Goal: Share content

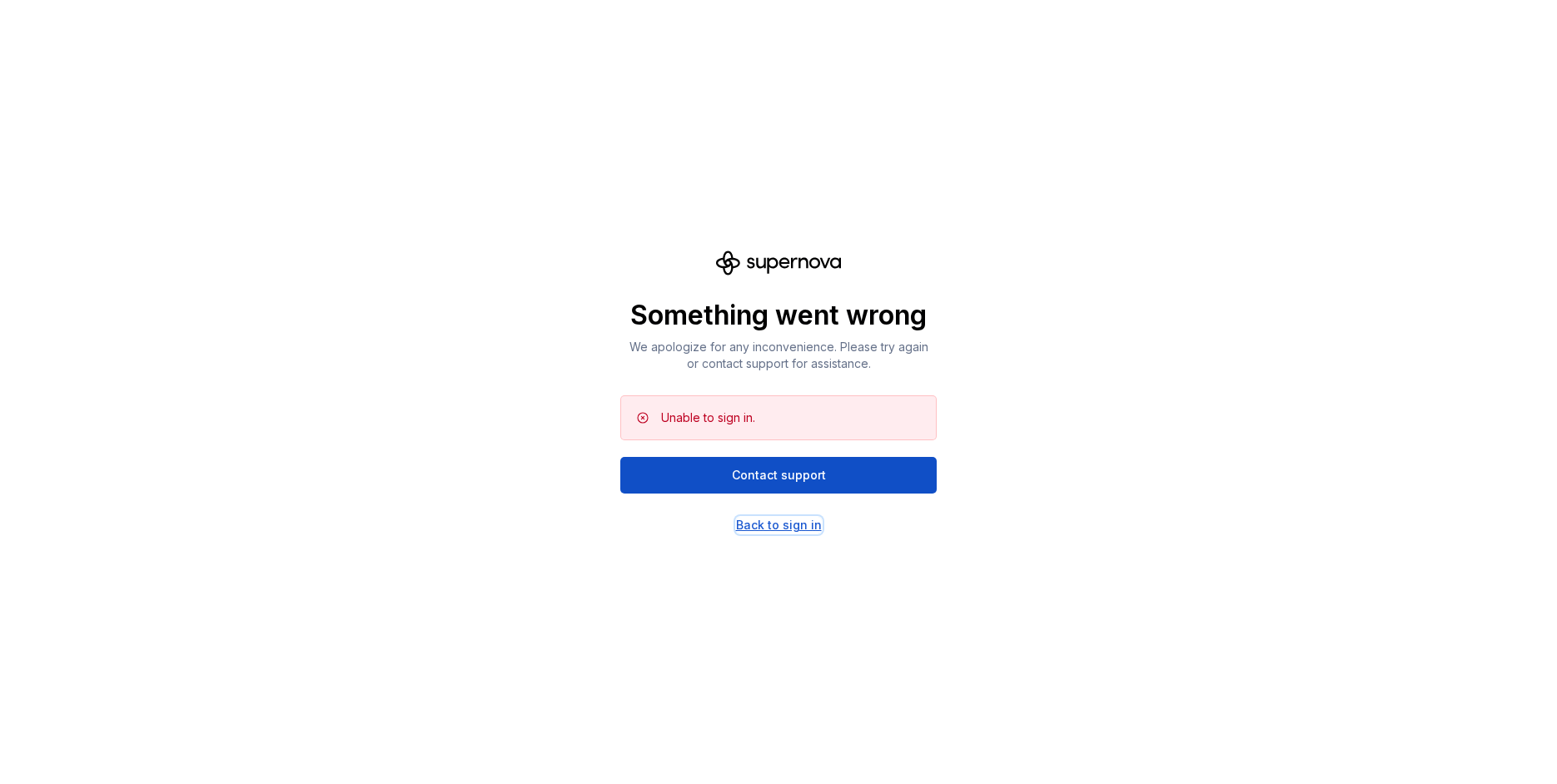
click at [797, 524] on div "Back to sign in" at bounding box center [779, 524] width 86 height 17
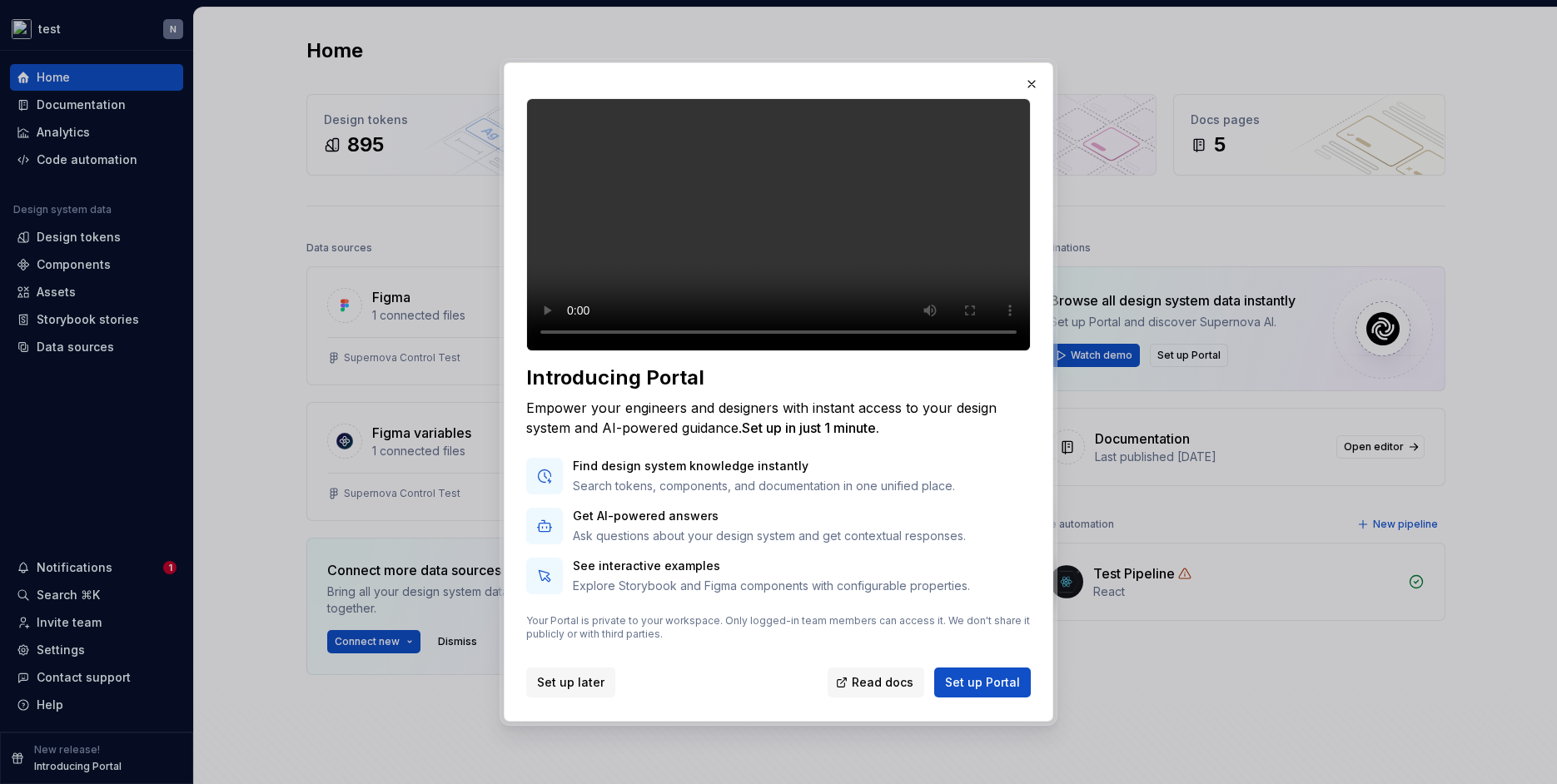
click at [565, 690] on span "Set up later" at bounding box center [571, 682] width 68 height 17
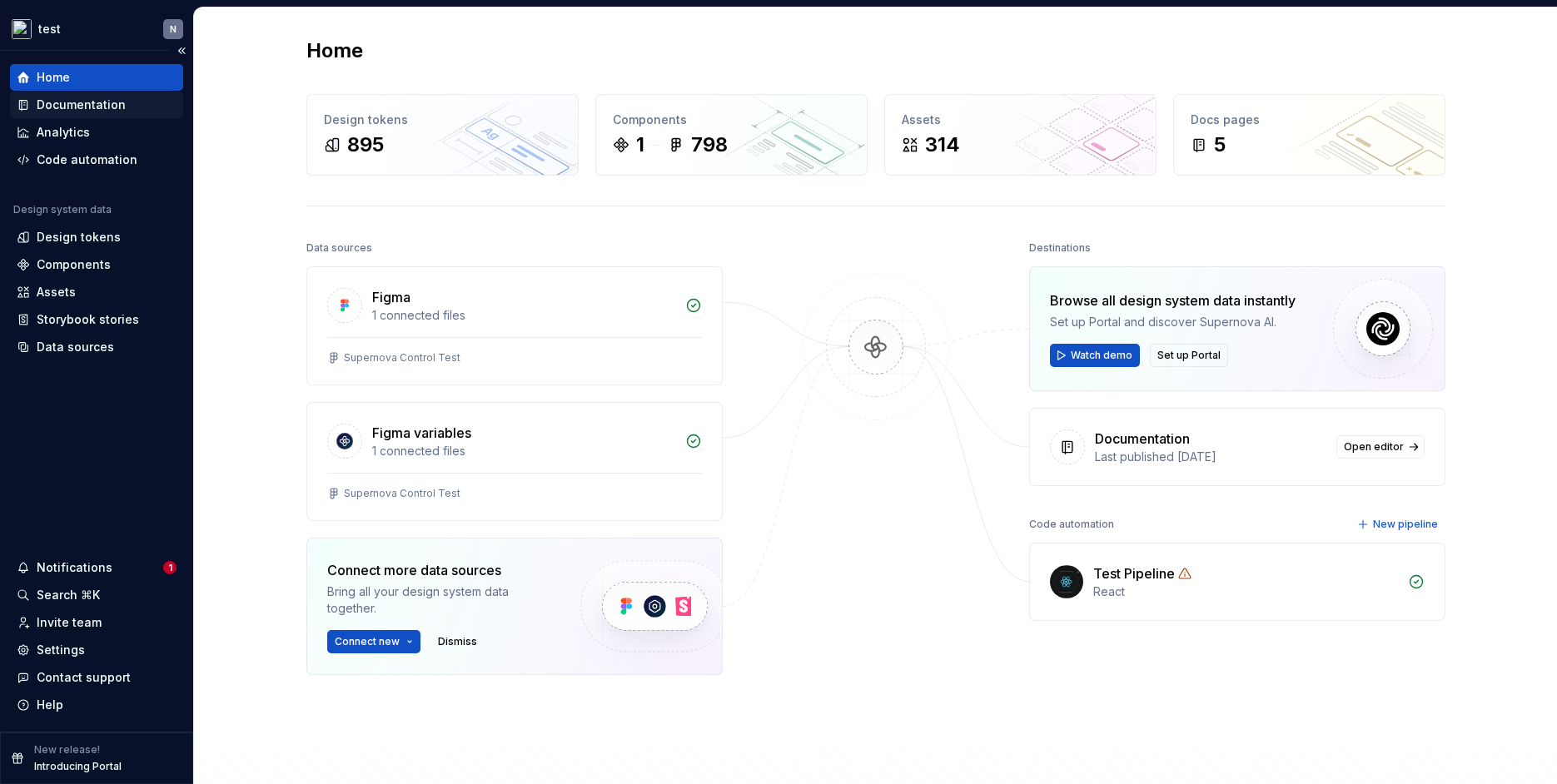
click at [86, 105] on div "Documentation" at bounding box center [81, 104] width 89 height 17
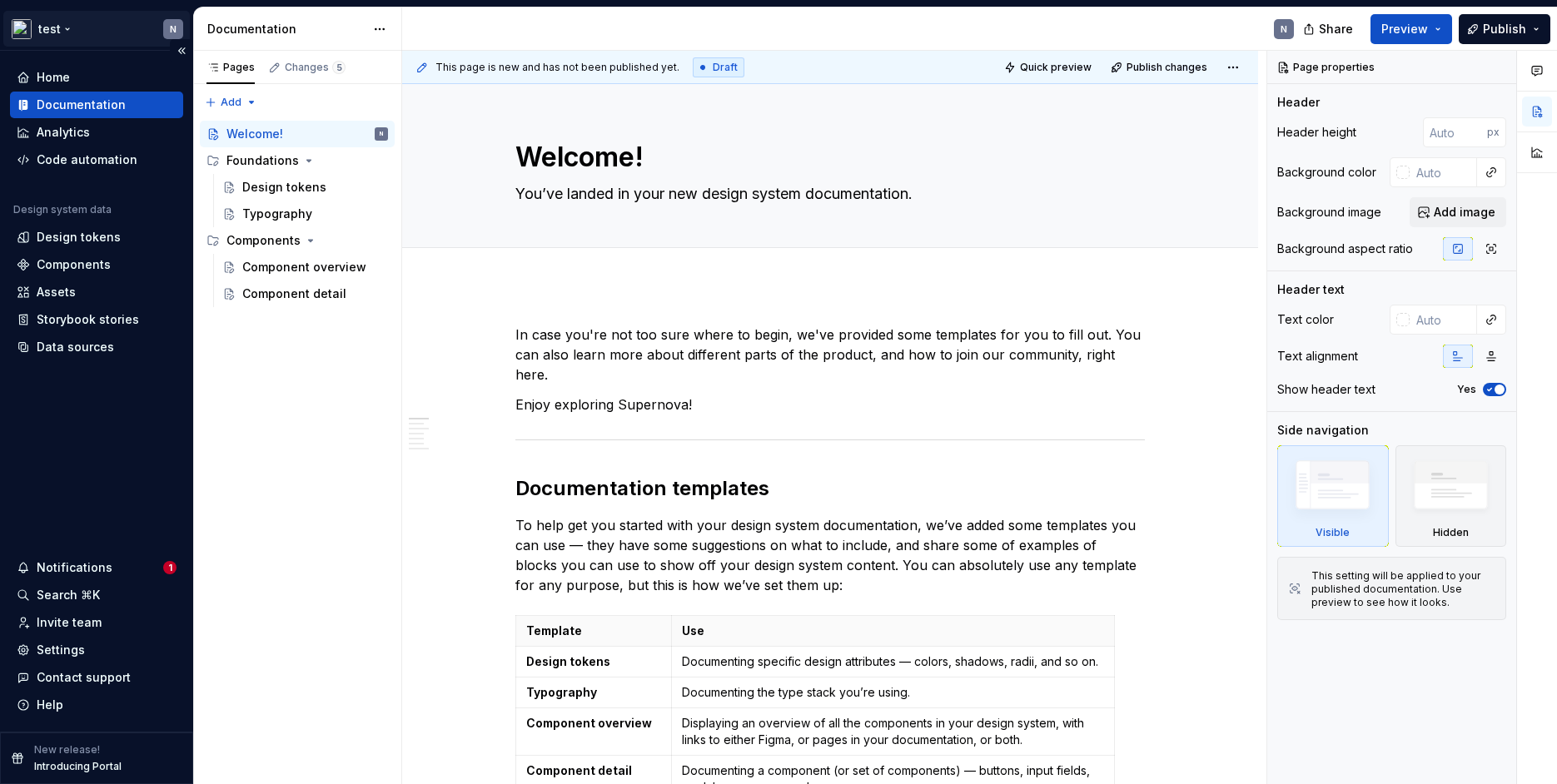
click at [71, 34] on html "test N Home Documentation Analytics Code automation Design system data Design t…" at bounding box center [778, 392] width 1557 height 784
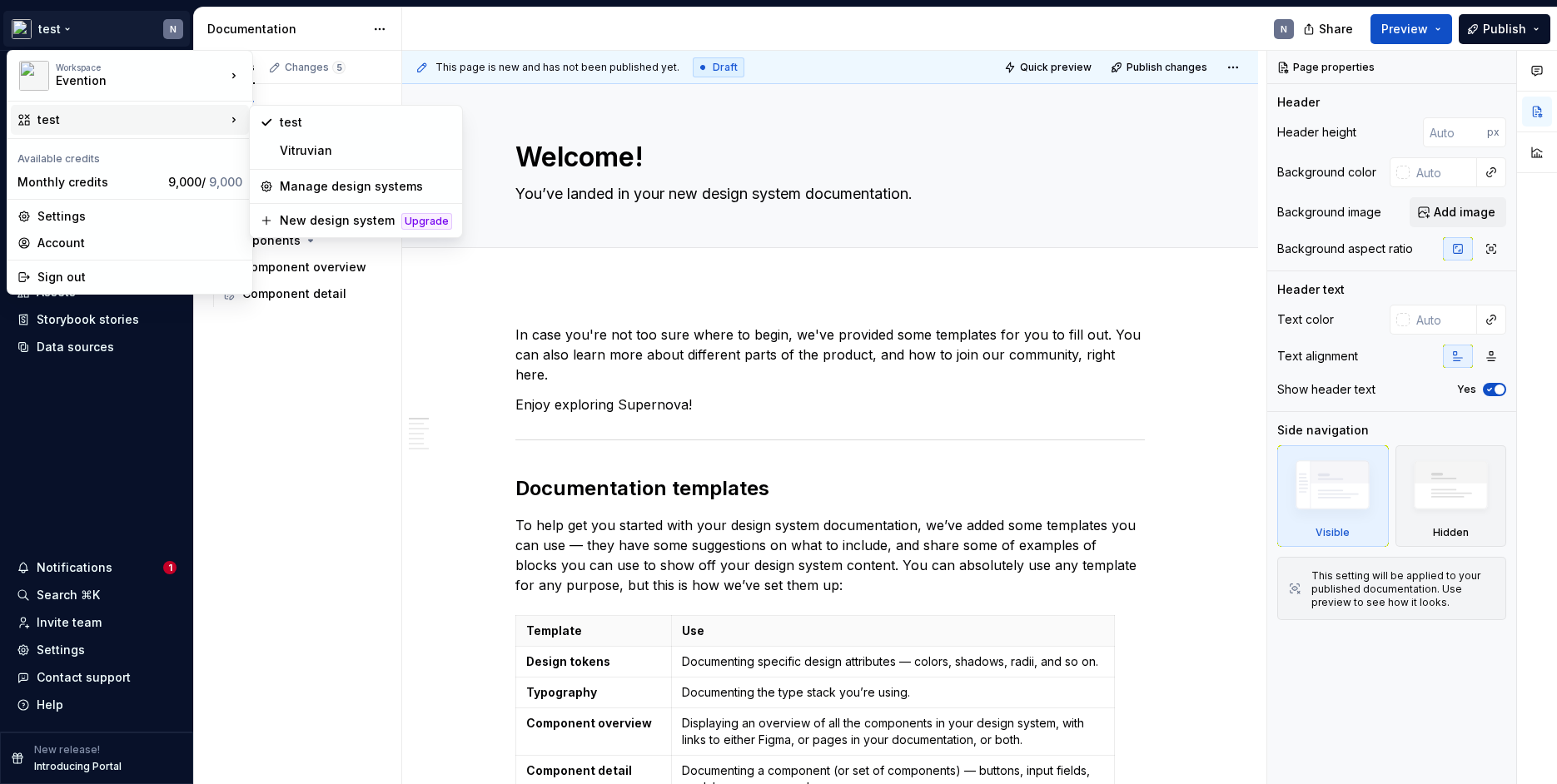
click at [106, 128] on div "test" at bounding box center [129, 120] width 238 height 30
click at [340, 150] on div "Vitruvian" at bounding box center [365, 151] width 172 height 17
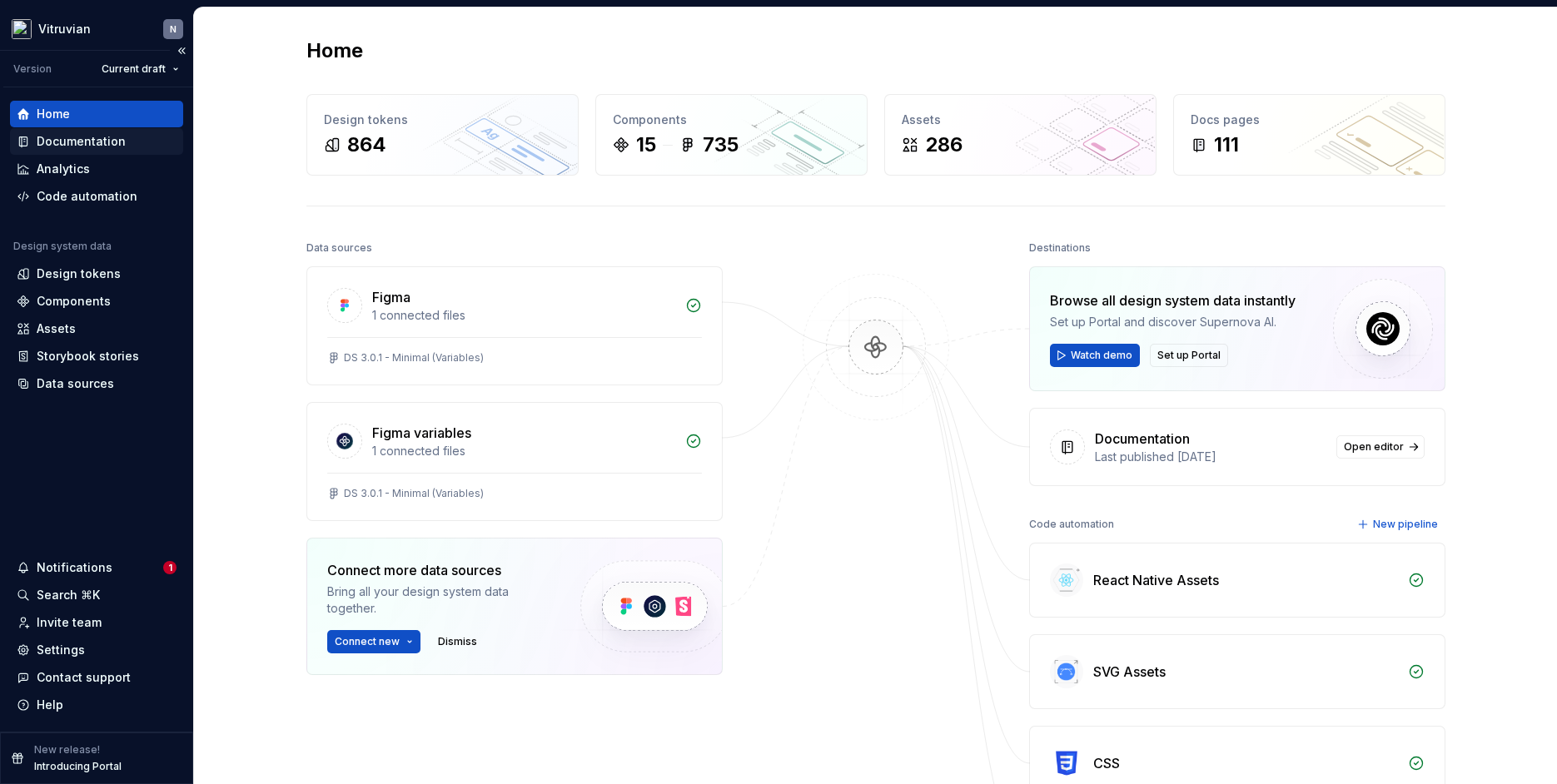
click at [85, 132] on div "Documentation" at bounding box center [96, 142] width 173 height 27
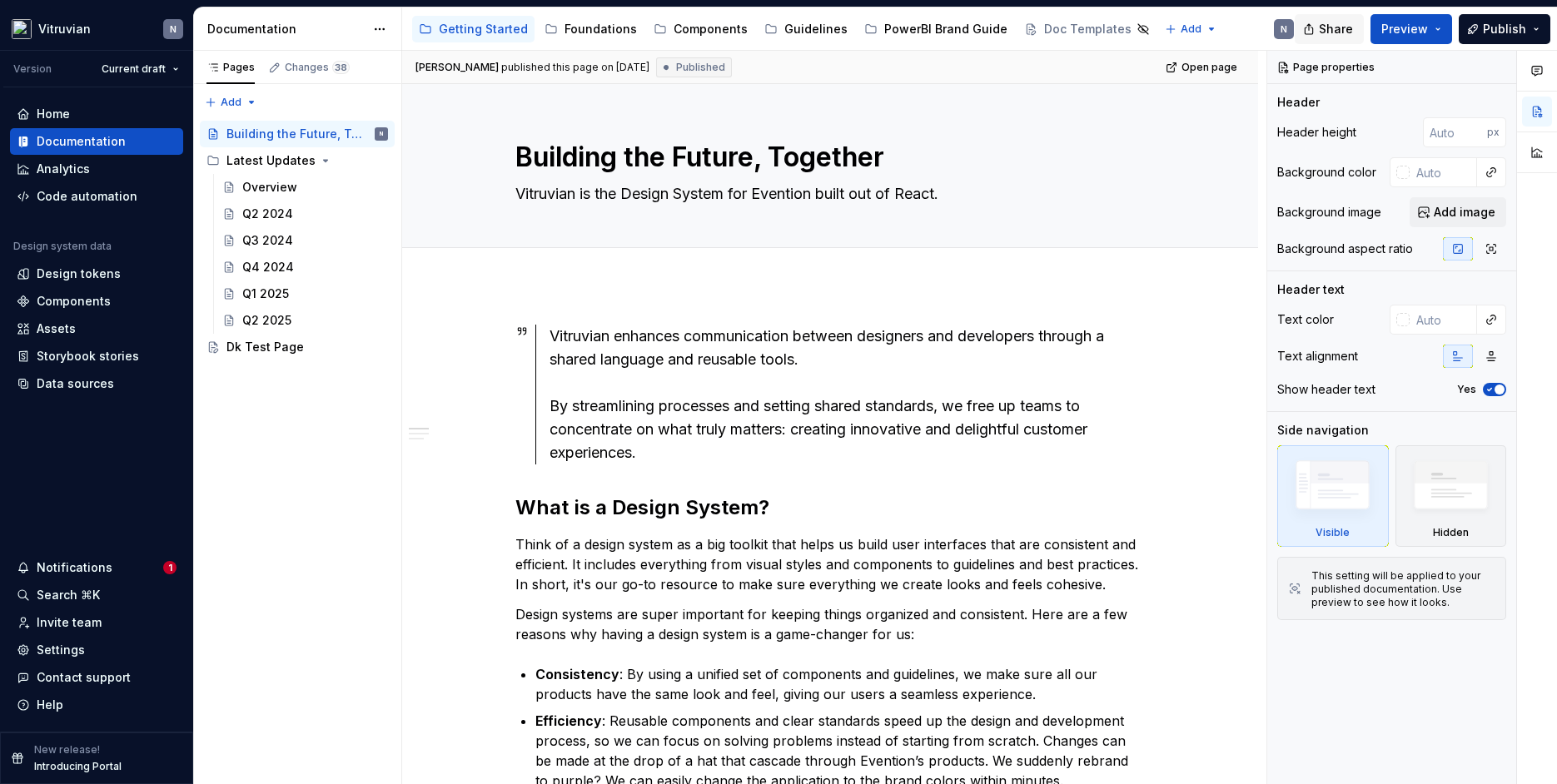
click at [1340, 30] on span "Share" at bounding box center [1336, 29] width 34 height 17
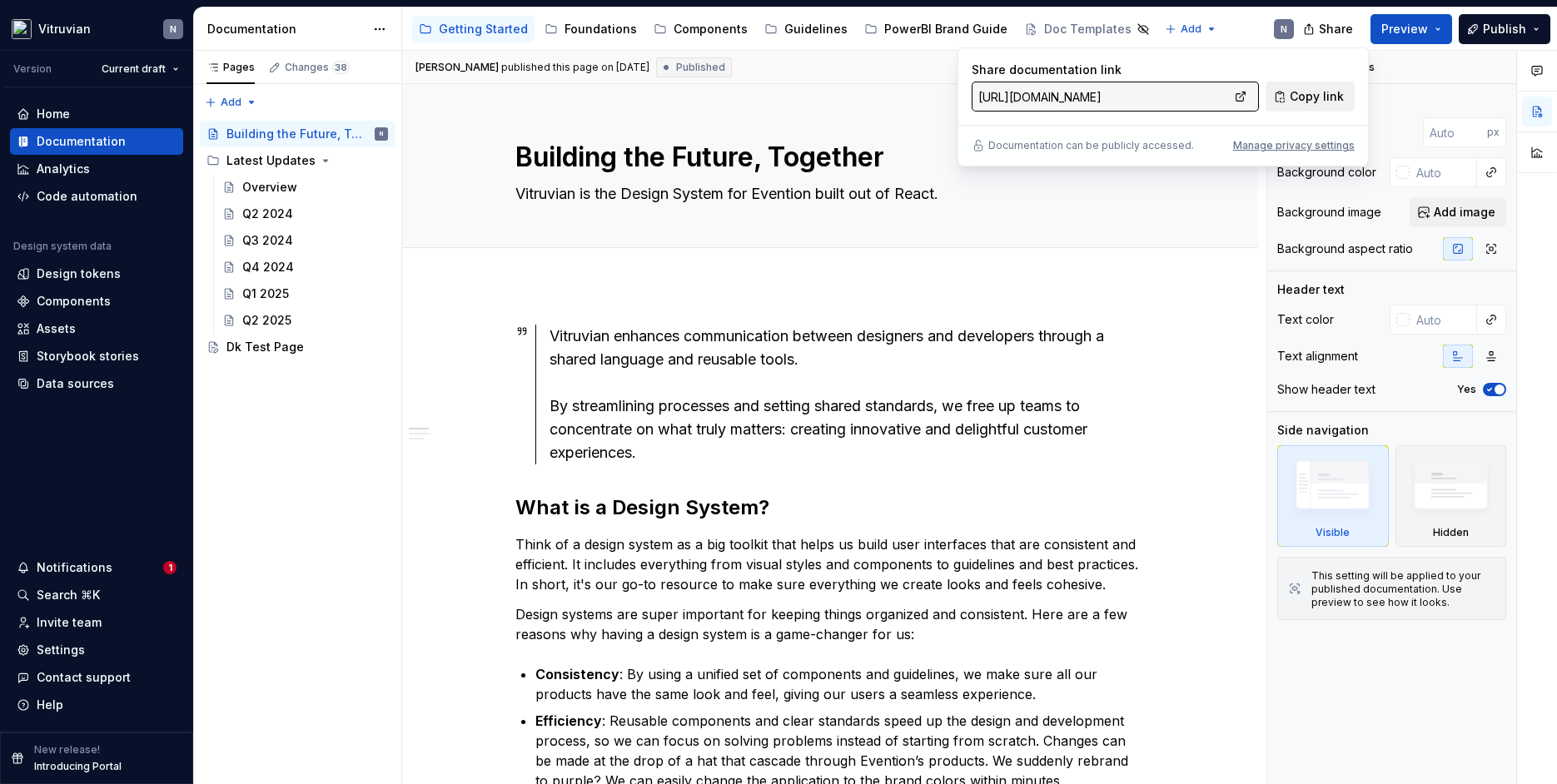
click at [1313, 97] on span "Copy link" at bounding box center [1316, 96] width 54 height 17
type textarea "*"
